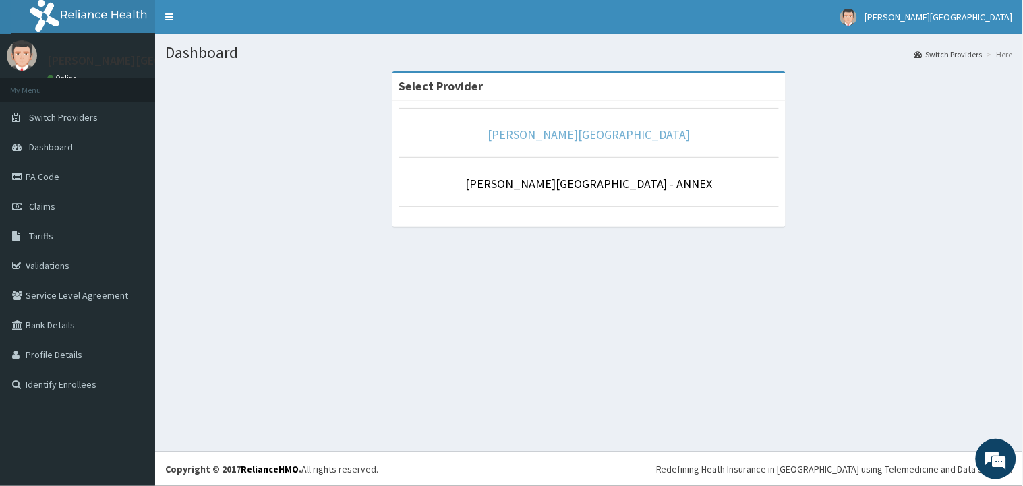
click at [612, 138] on link "[PERSON_NAME][GEOGRAPHIC_DATA]" at bounding box center [589, 135] width 202 height 16
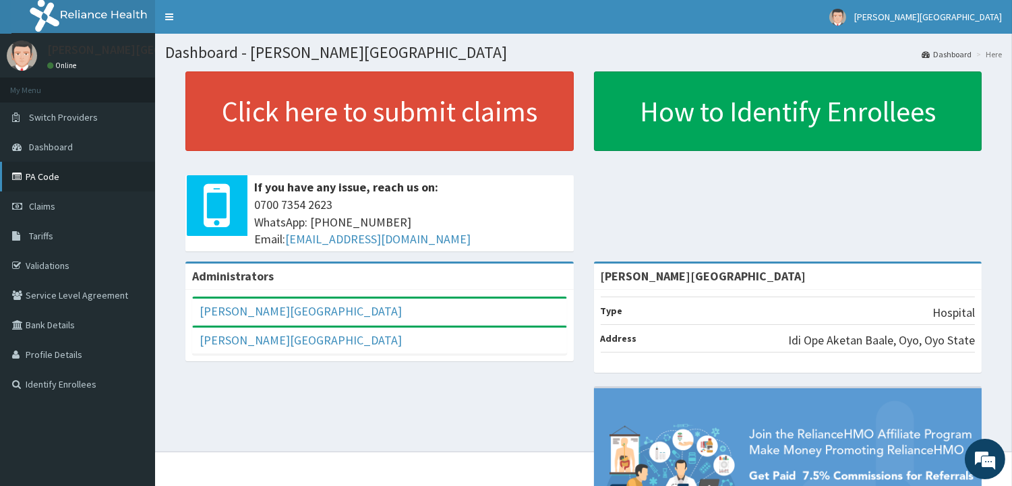
click at [39, 177] on link "PA Code" at bounding box center [77, 177] width 155 height 30
